Goal: Transaction & Acquisition: Purchase product/service

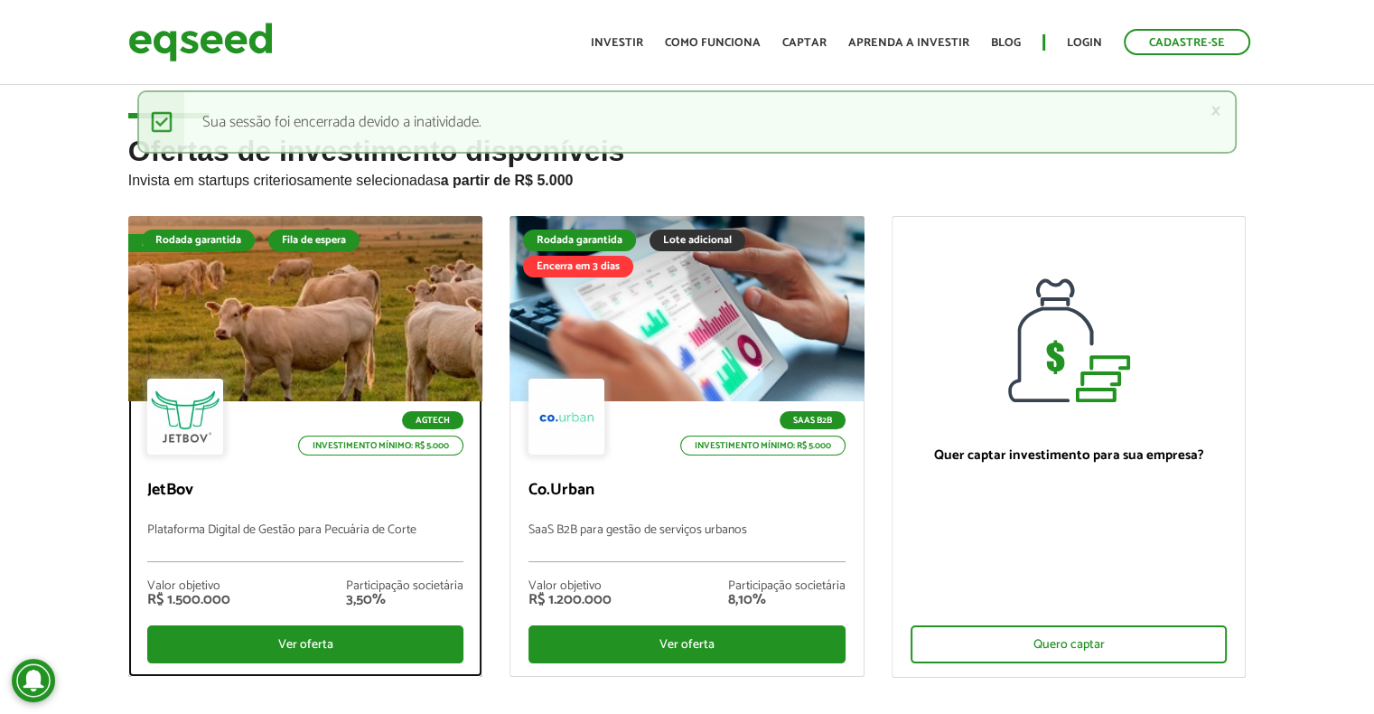
click at [339, 349] on div at bounding box center [304, 309] width 425 height 222
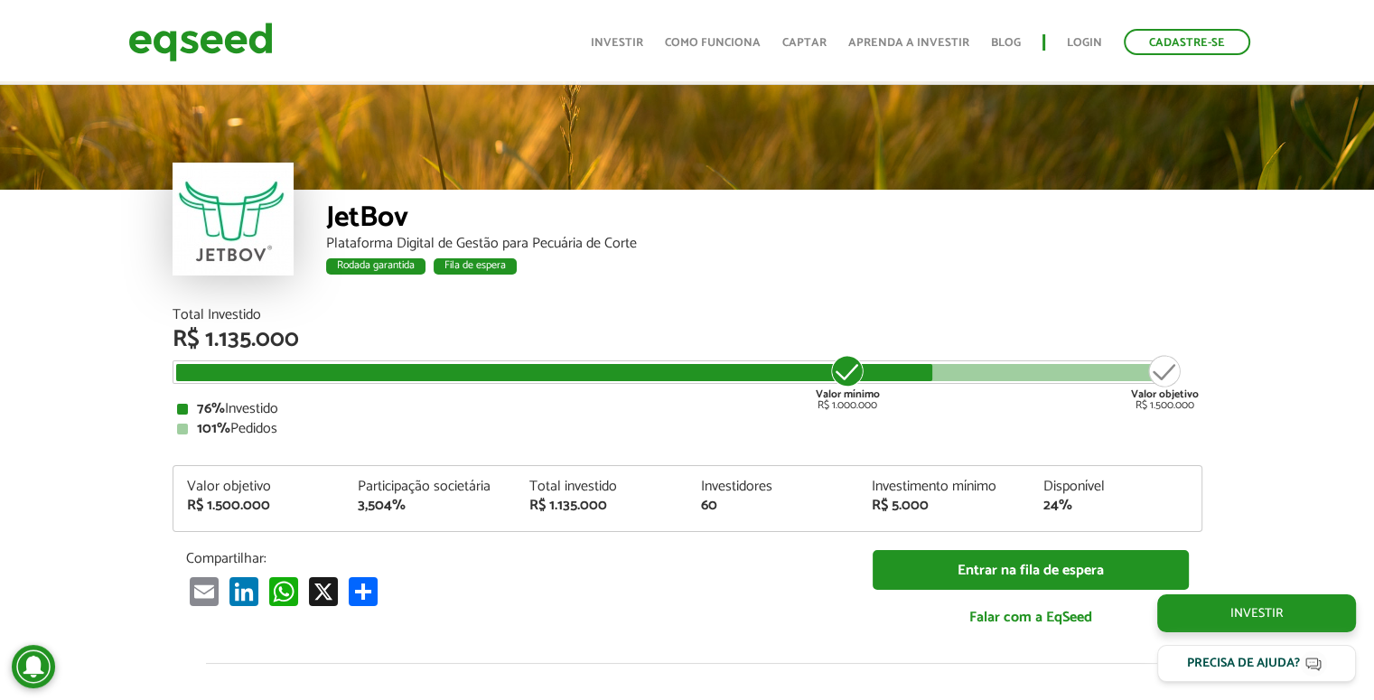
scroll to position [2136, 0]
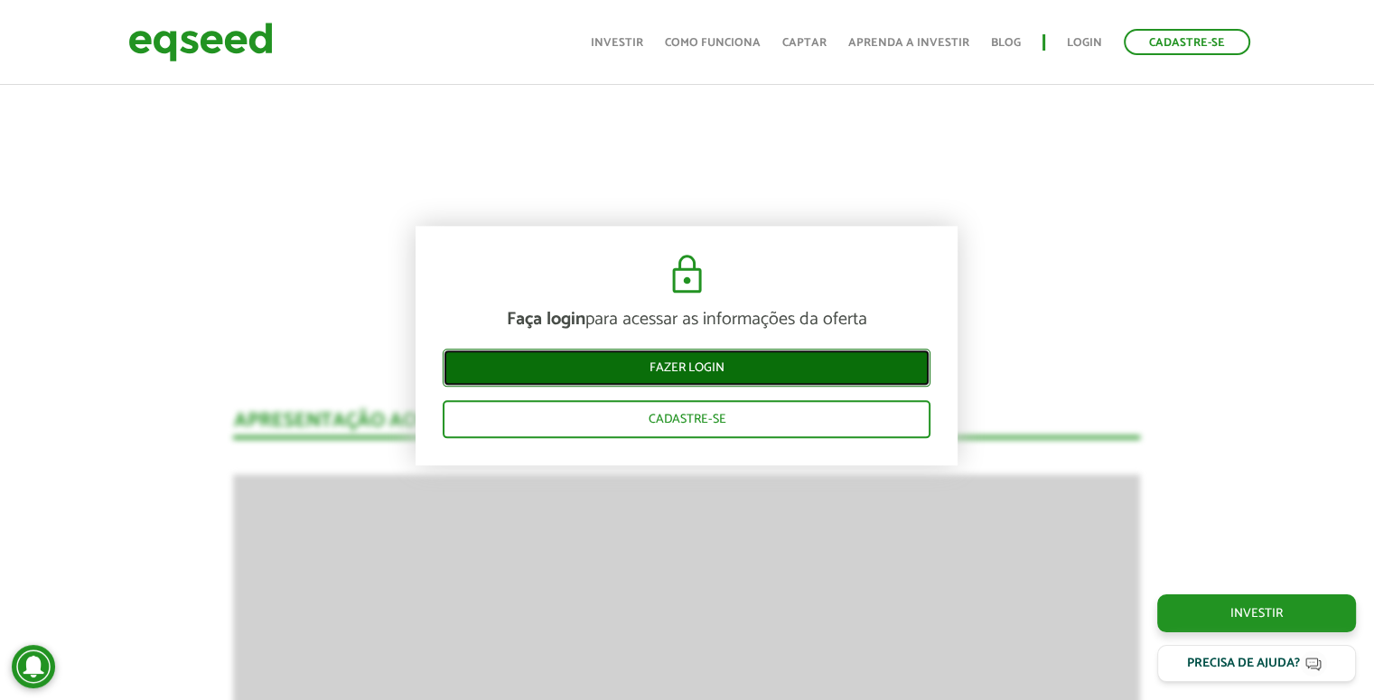
click at [817, 374] on link "Fazer login" at bounding box center [687, 368] width 488 height 38
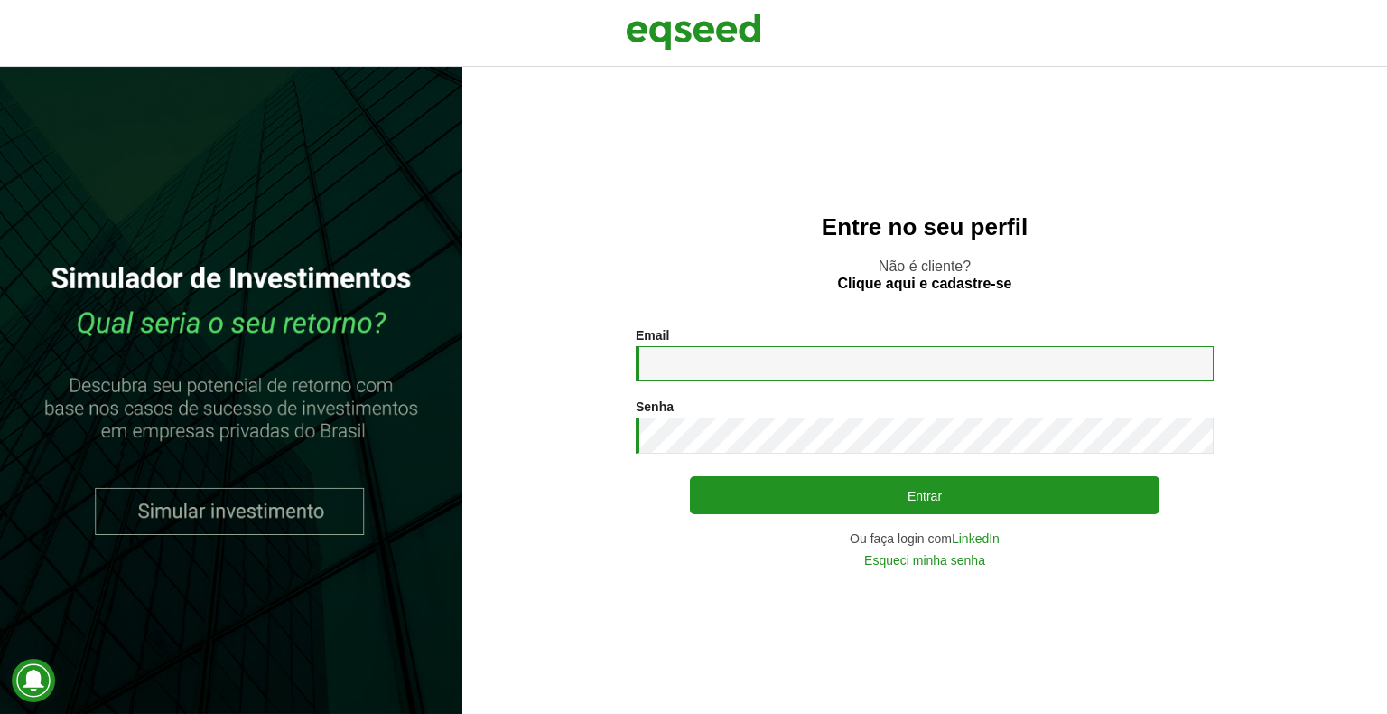
click at [783, 359] on input "Email *" at bounding box center [925, 363] width 578 height 35
click at [815, 363] on input "Email *" at bounding box center [925, 363] width 578 height 35
type input "**********"
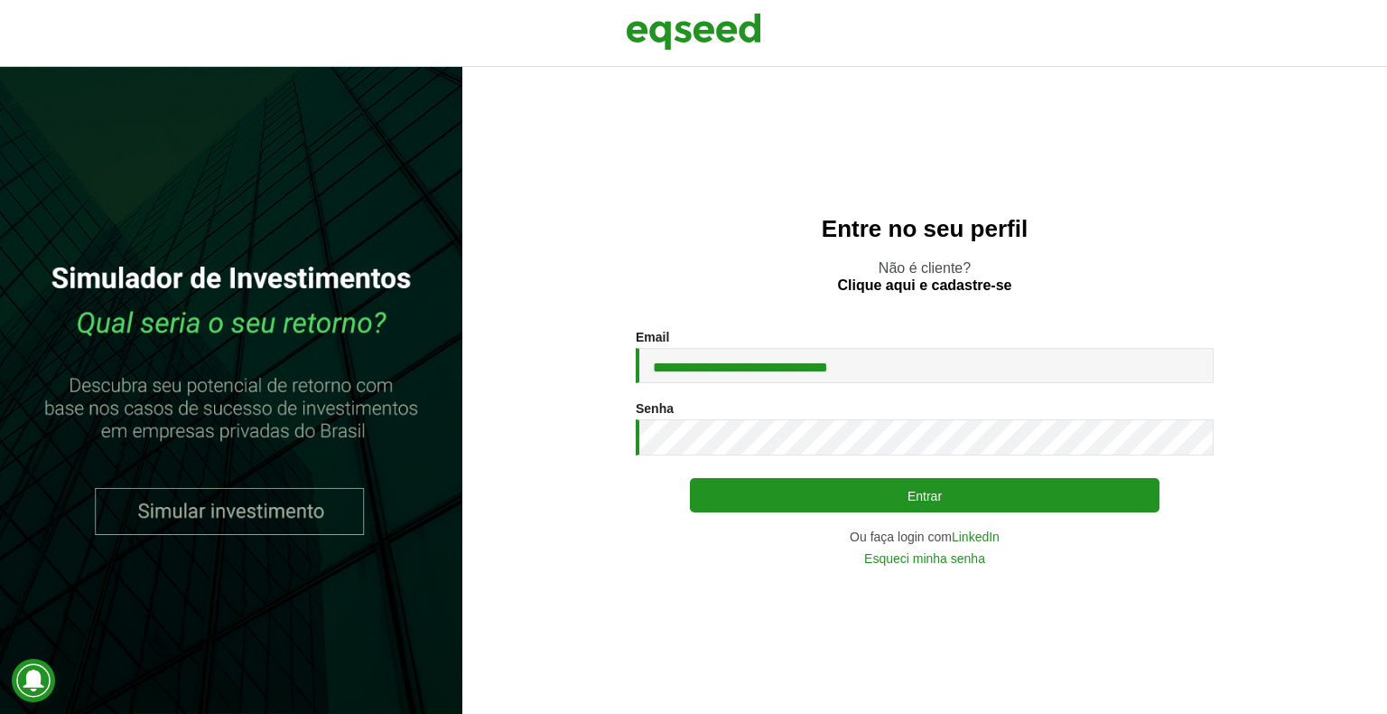
click at [764, 501] on button "Entrar" at bounding box center [925, 495] width 470 height 34
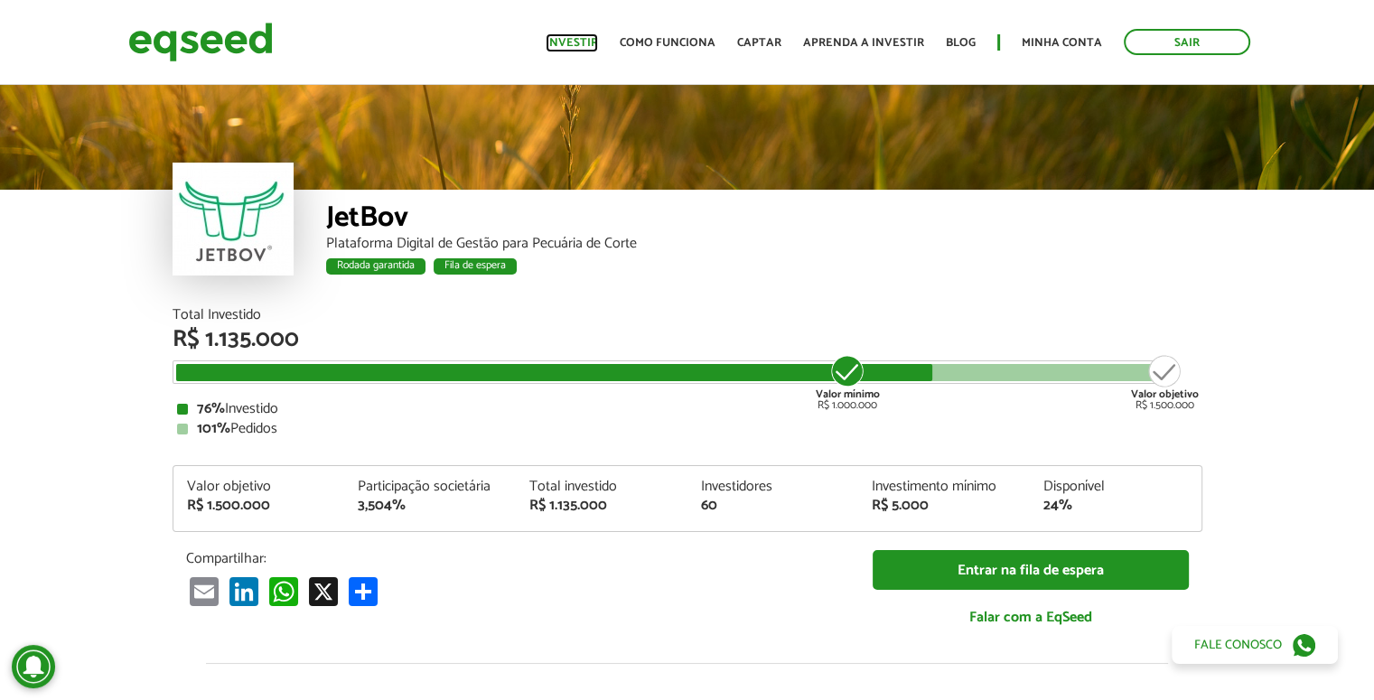
click at [574, 38] on link "Investir" at bounding box center [572, 43] width 52 height 12
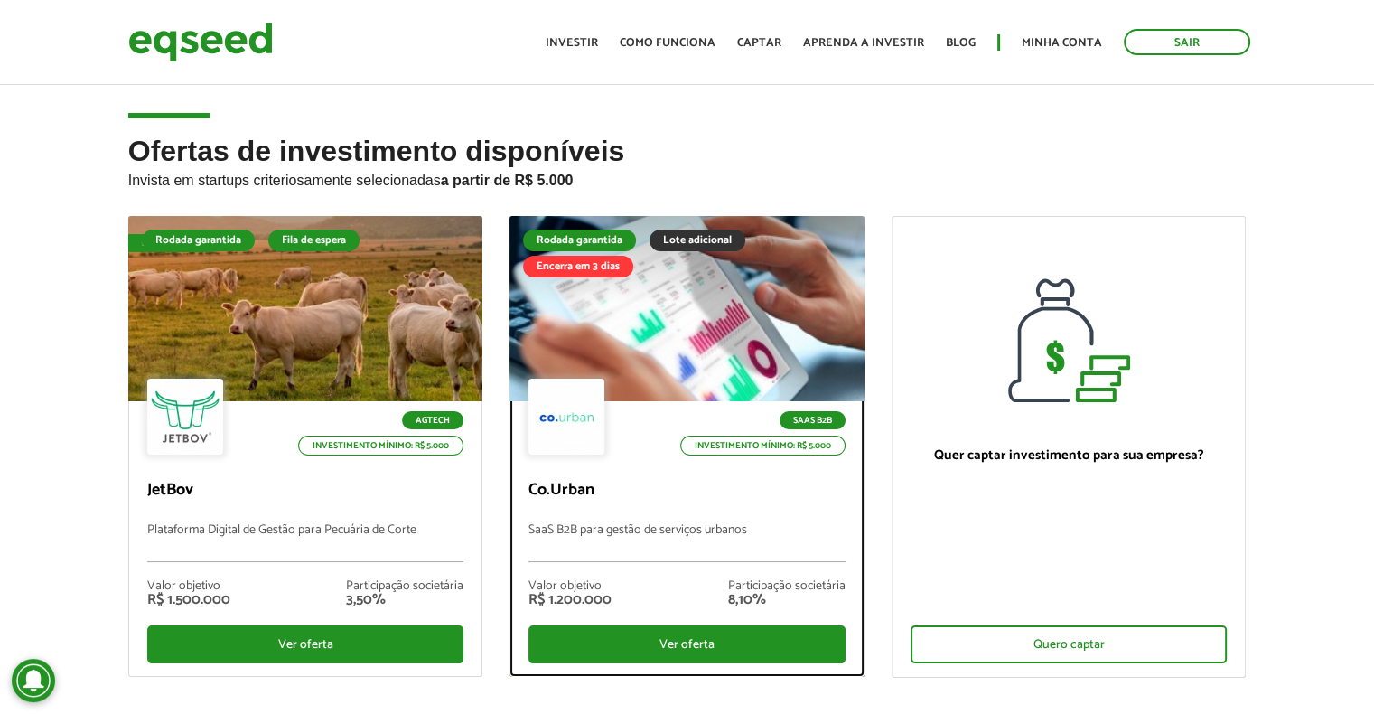
drag, startPoint x: 0, startPoint y: 0, endPoint x: 661, endPoint y: 336, distance: 741.7
click at [661, 336] on div at bounding box center [686, 309] width 425 height 222
